Goal: Task Accomplishment & Management: Manage account settings

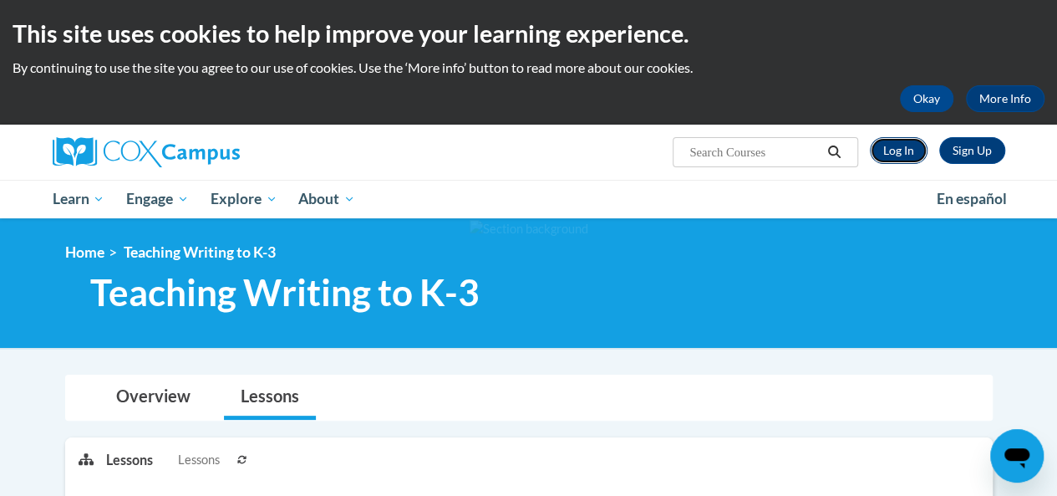
click at [903, 161] on link "Log In" at bounding box center [899, 150] width 58 height 27
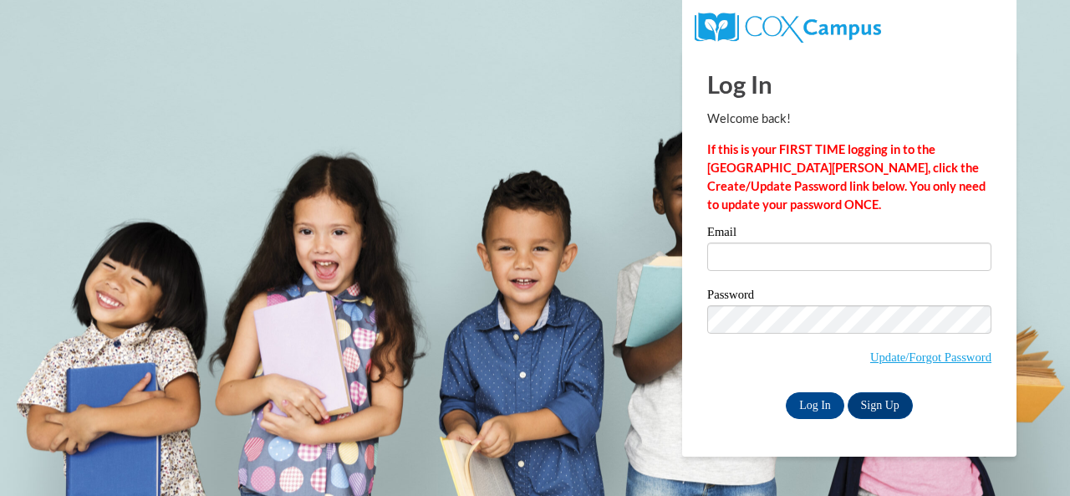
click at [766, 237] on label "Email" at bounding box center [849, 234] width 284 height 17
click at [766, 242] on input "Email" at bounding box center [849, 256] width 284 height 28
type input "[PERSON_NAME][EMAIL_ADDRESS][PERSON_NAME][DOMAIN_NAME]"
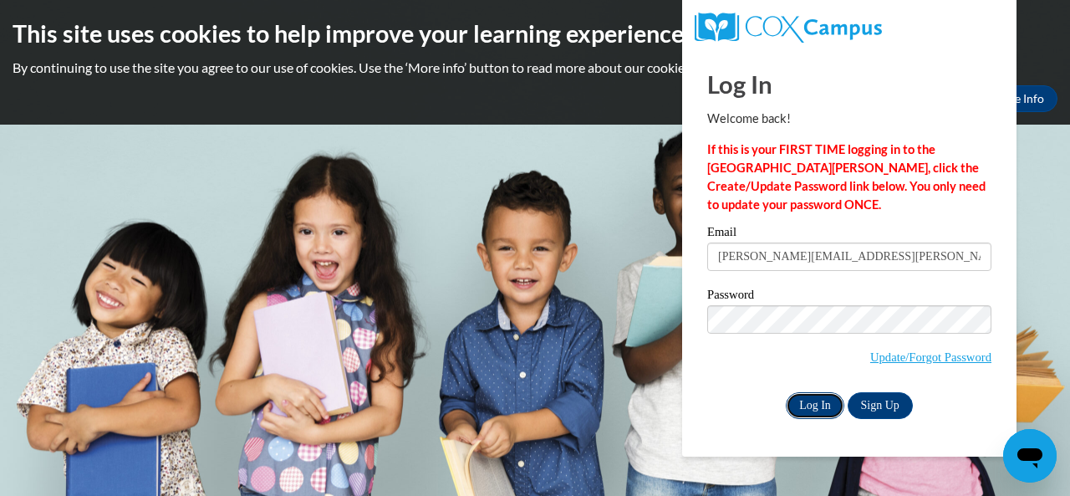
click at [814, 402] on input "Log In" at bounding box center [815, 405] width 59 height 27
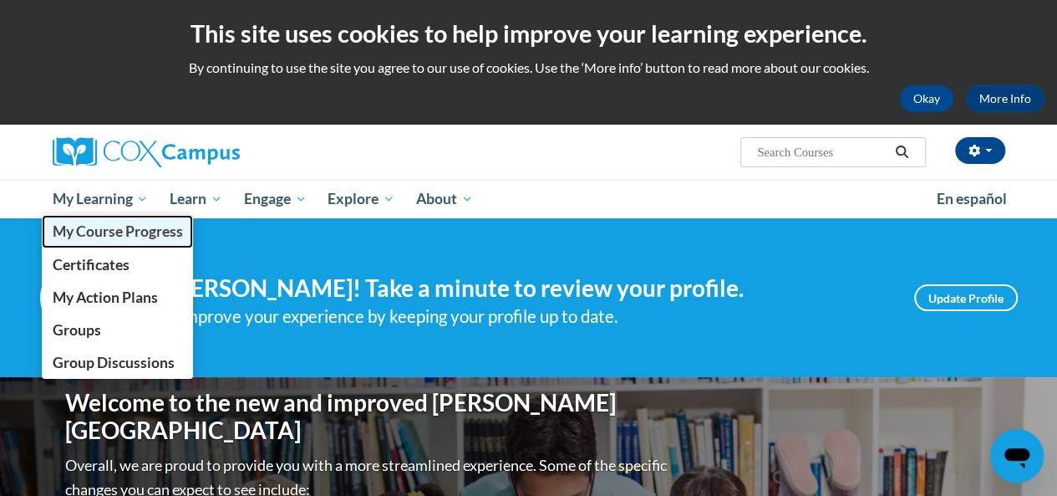
click at [139, 228] on span "My Course Progress" at bounding box center [117, 231] width 130 height 18
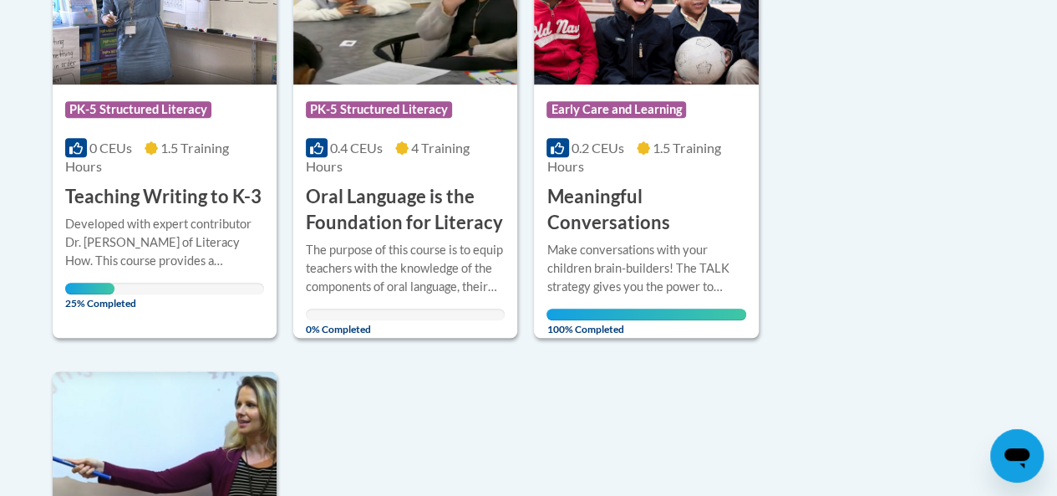
scroll to position [518, 0]
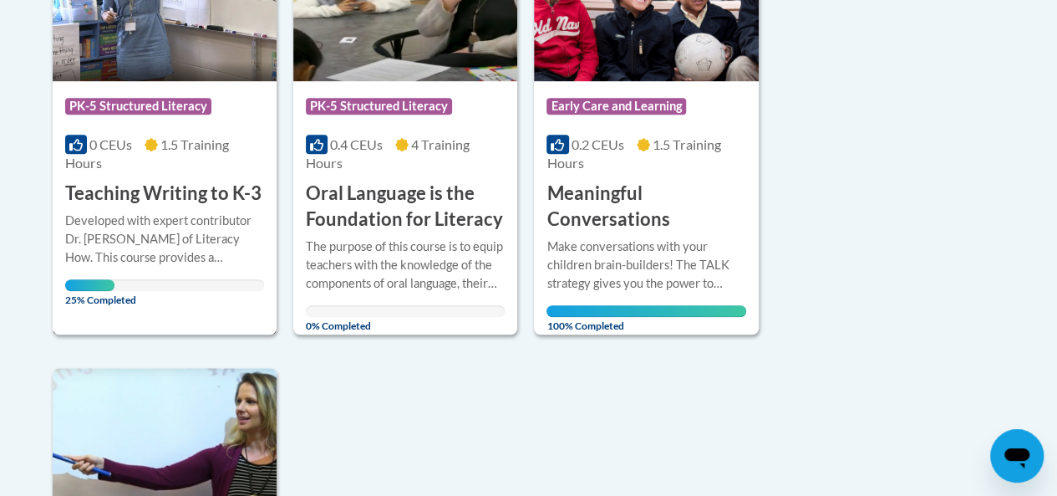
click at [114, 227] on div "Developed with expert contributor [PERSON_NAME] of Literacy How. This course pr…" at bounding box center [164, 238] width 199 height 55
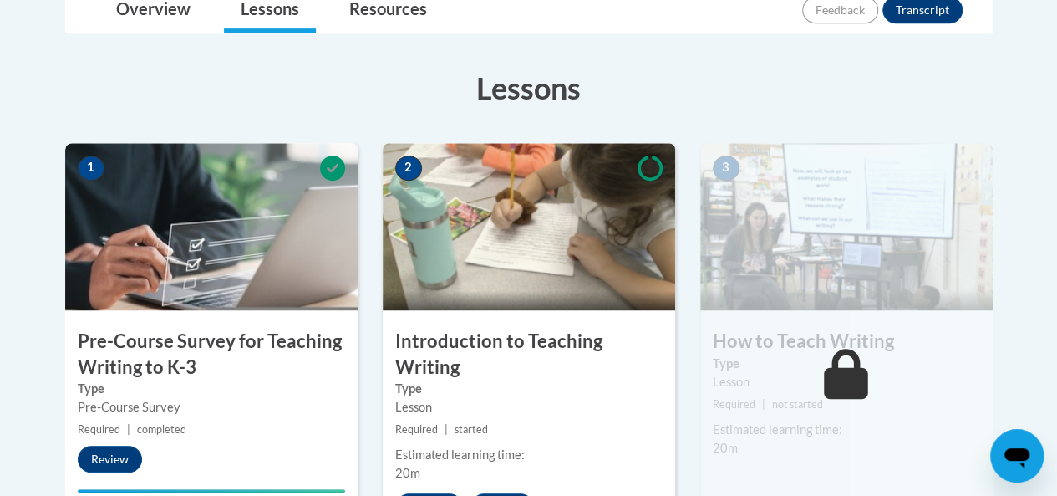
scroll to position [417, 0]
